Goal: Entertainment & Leisure: Browse casually

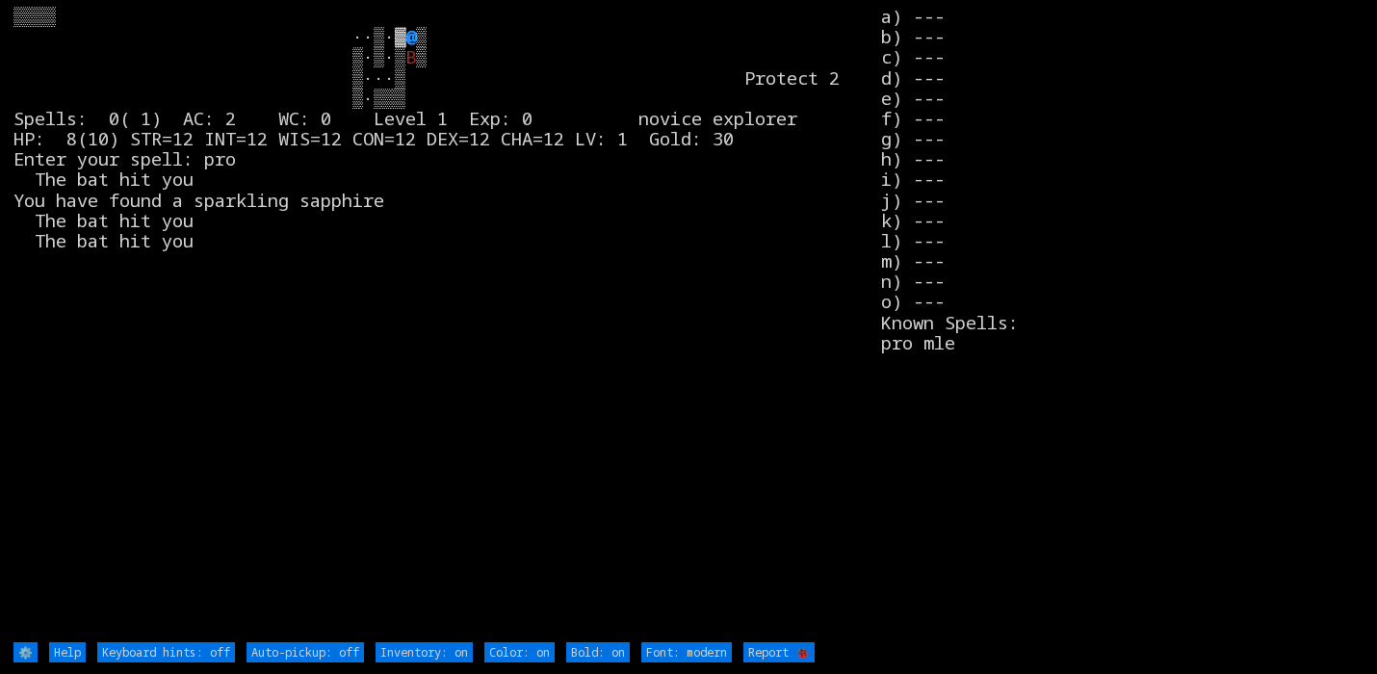
type off "Auto-pickup: on"
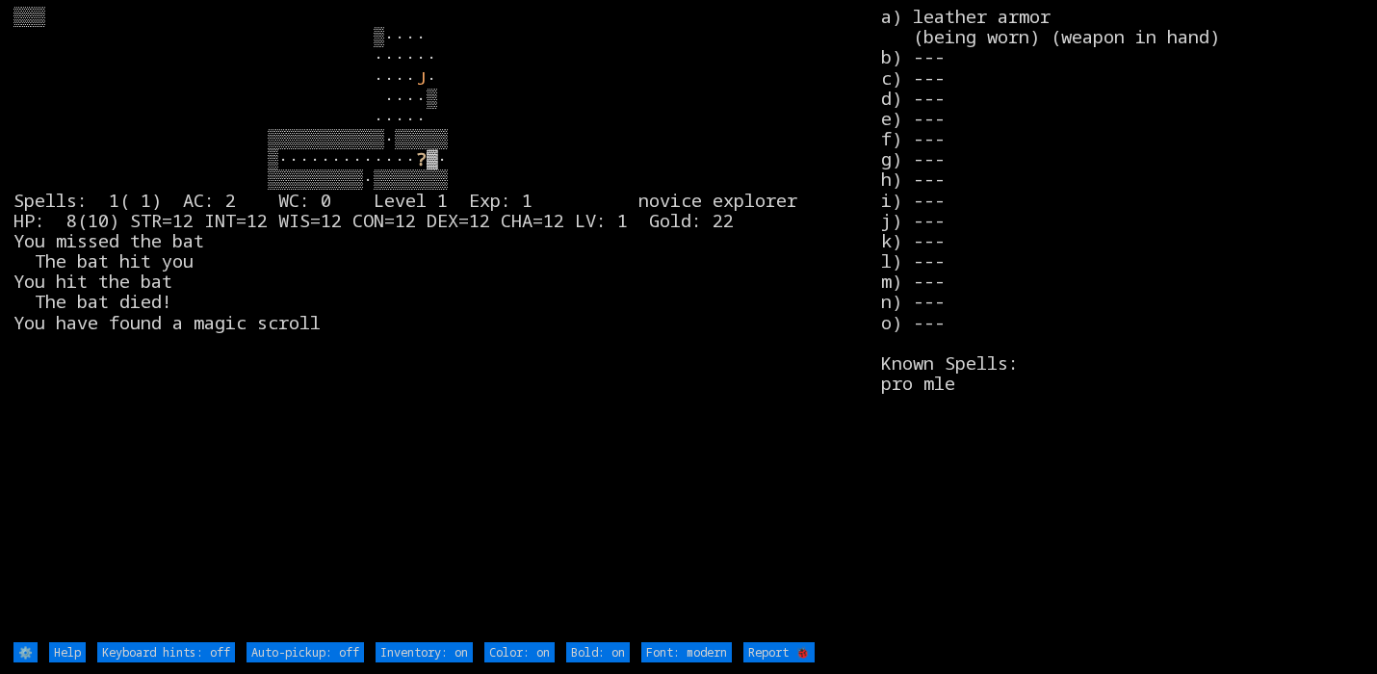
type off "Auto-pickup: on"
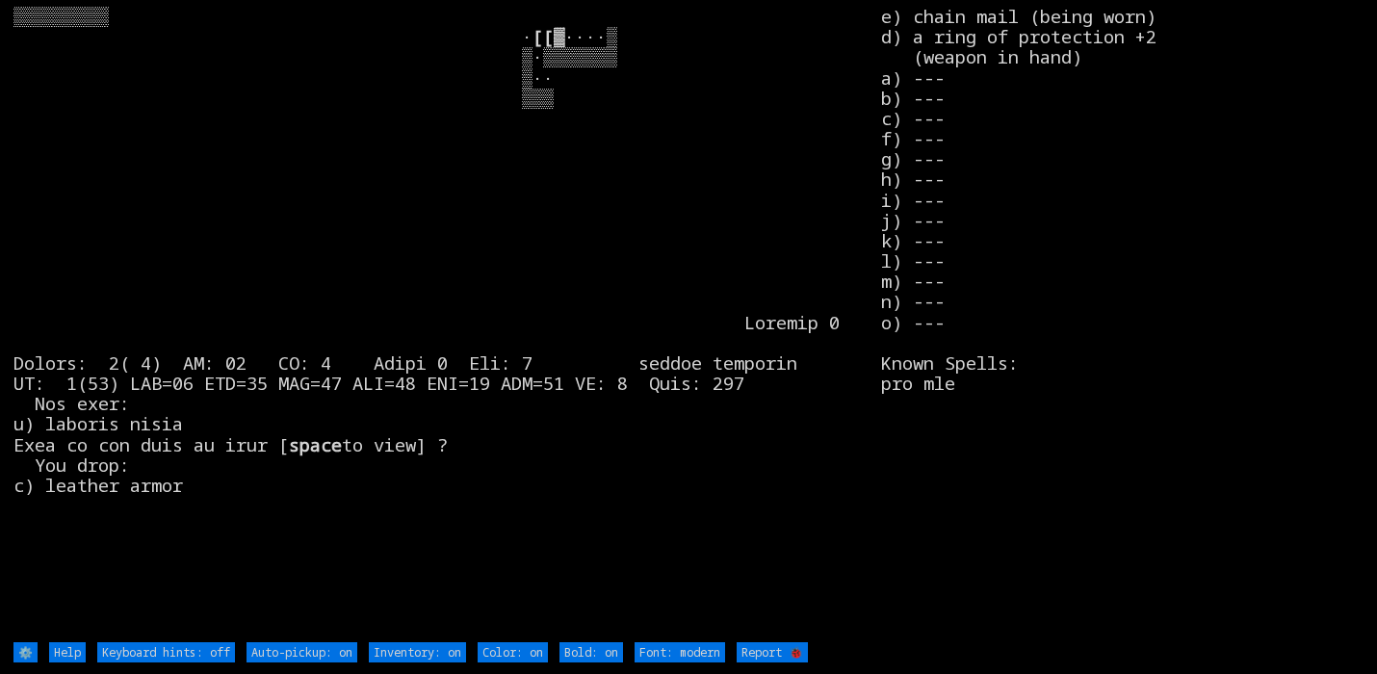
type off "Auto-pickup: off"
